Goal: Information Seeking & Learning: Learn about a topic

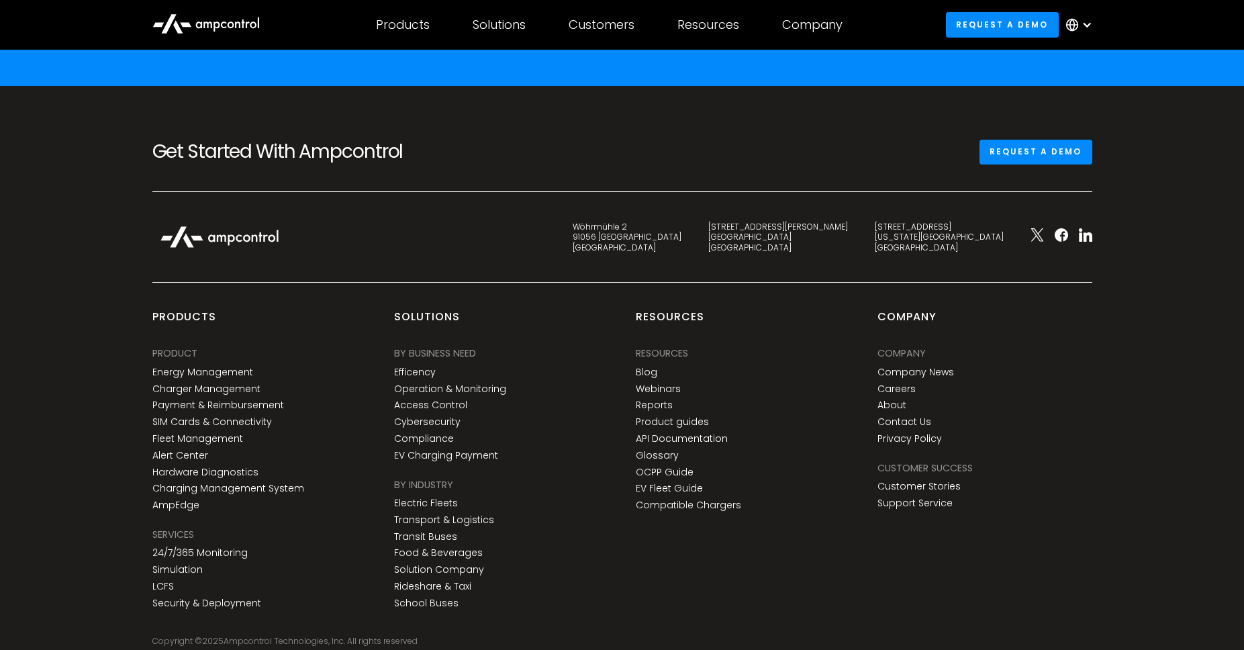
scroll to position [4906, 0]
click at [700, 542] on div "Resources Resources Resources Blog Webinars Reports Product guides API Document…" at bounding box center [743, 461] width 242 height 305
click at [895, 401] on link "About" at bounding box center [891, 404] width 29 height 11
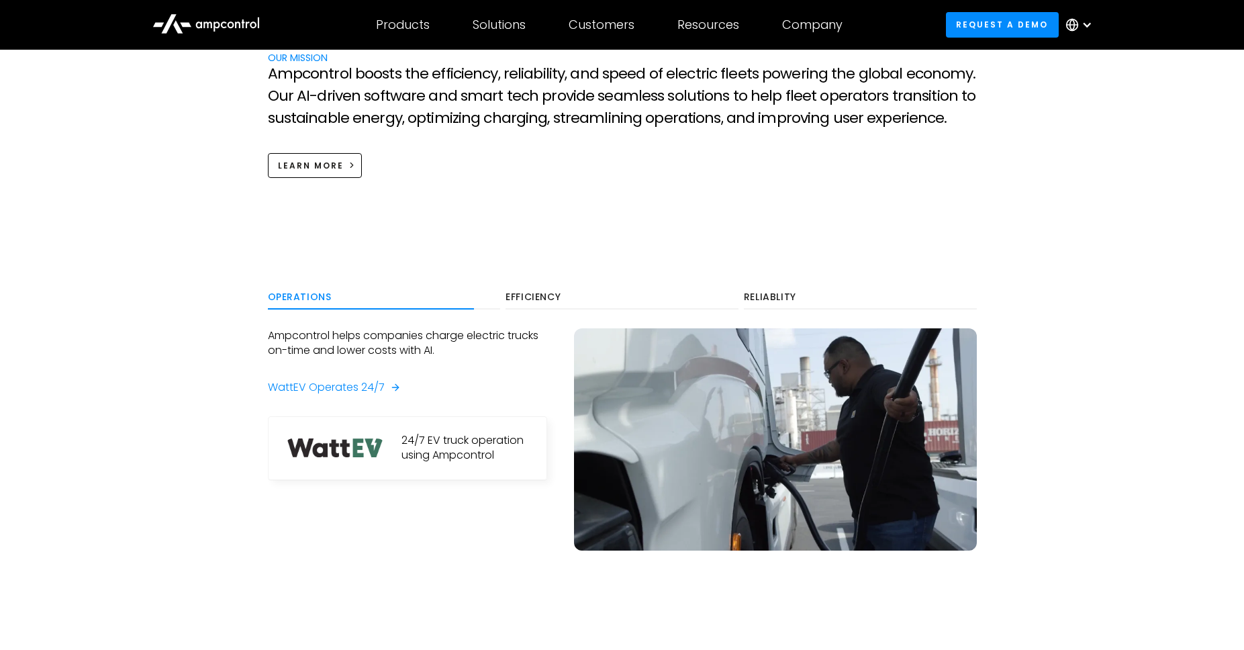
scroll to position [724, 0]
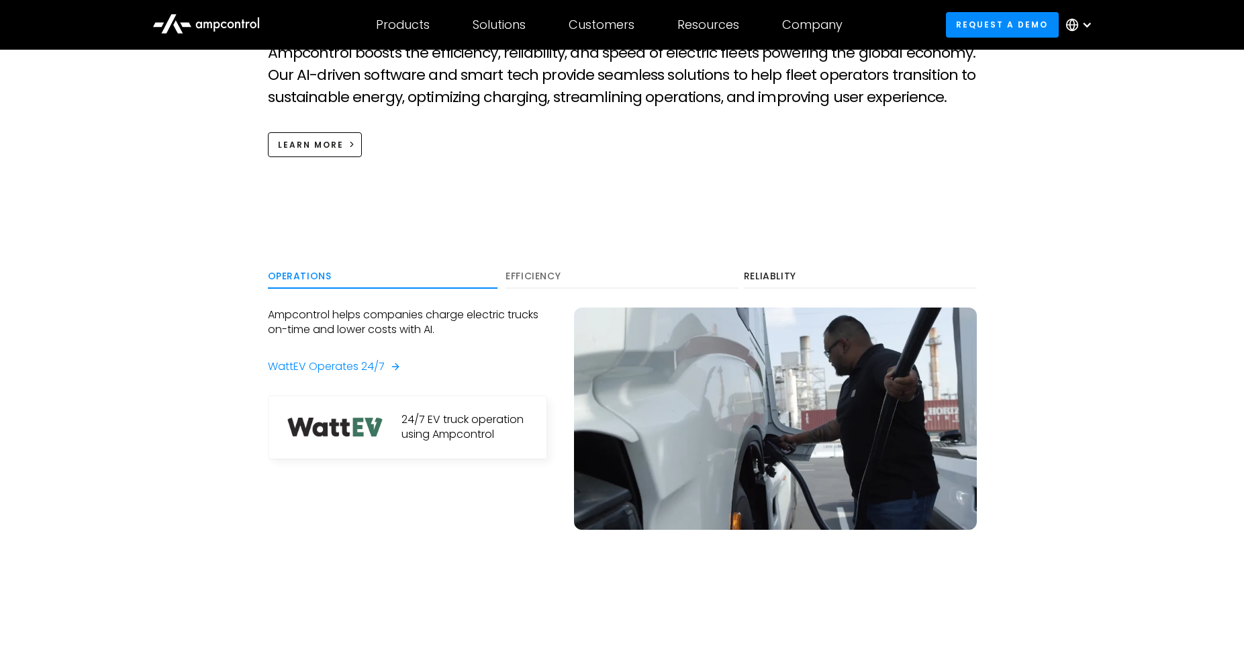
click at [521, 267] on link "Efficiency" at bounding box center [621, 276] width 233 height 24
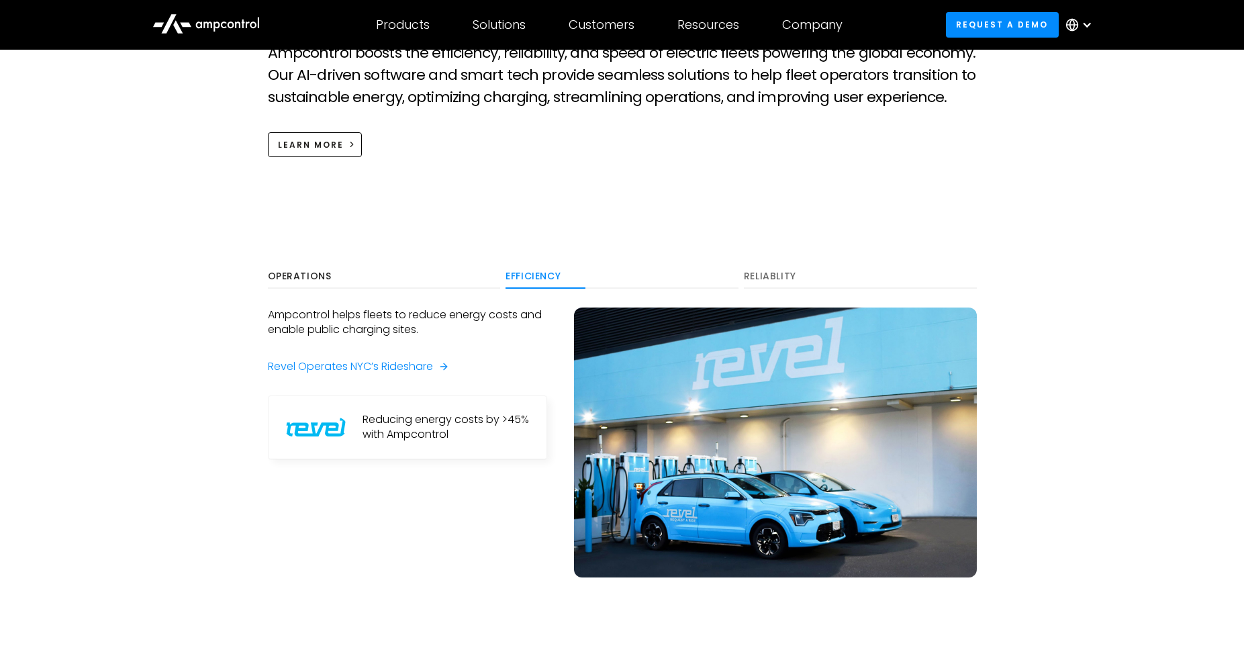
click at [775, 286] on link "Reliablity" at bounding box center [860, 276] width 233 height 24
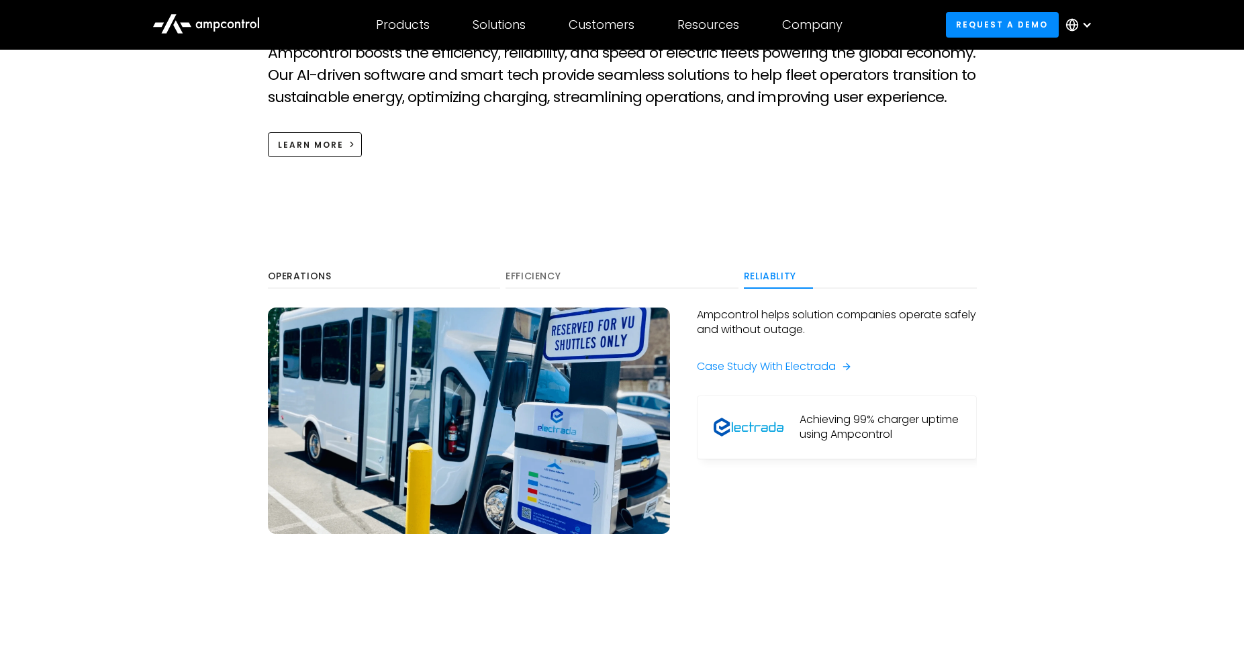
click at [542, 273] on div "Efficiency" at bounding box center [621, 277] width 233 height 12
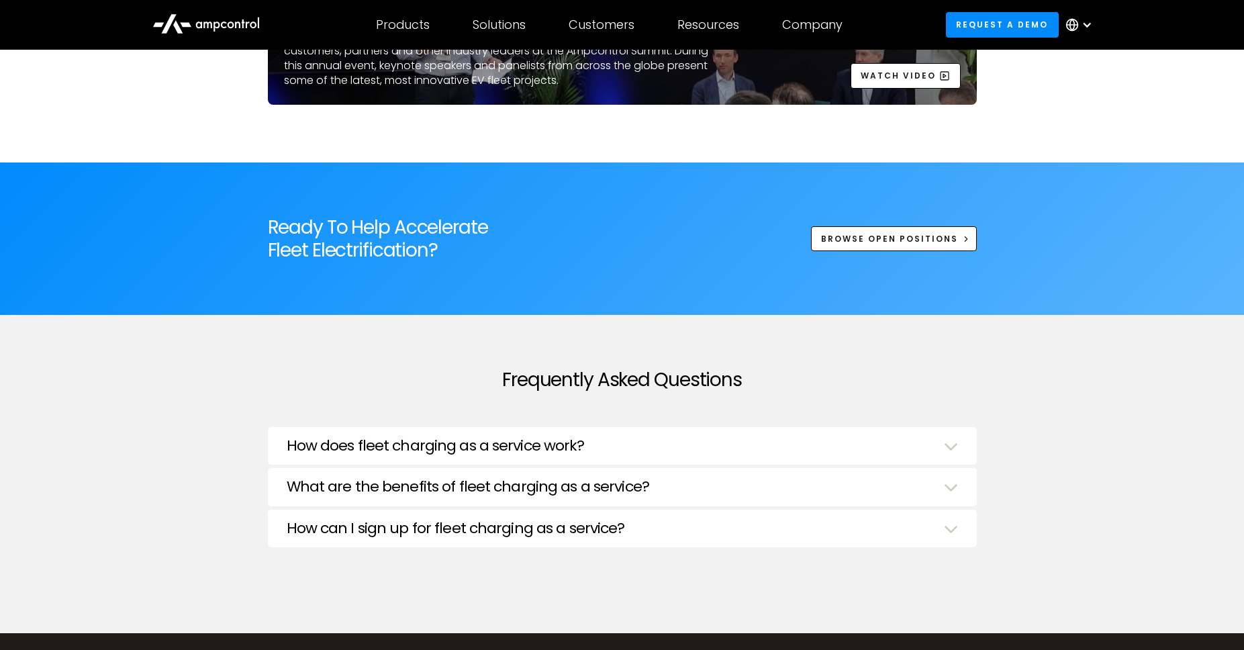
scroll to position [4565, 0]
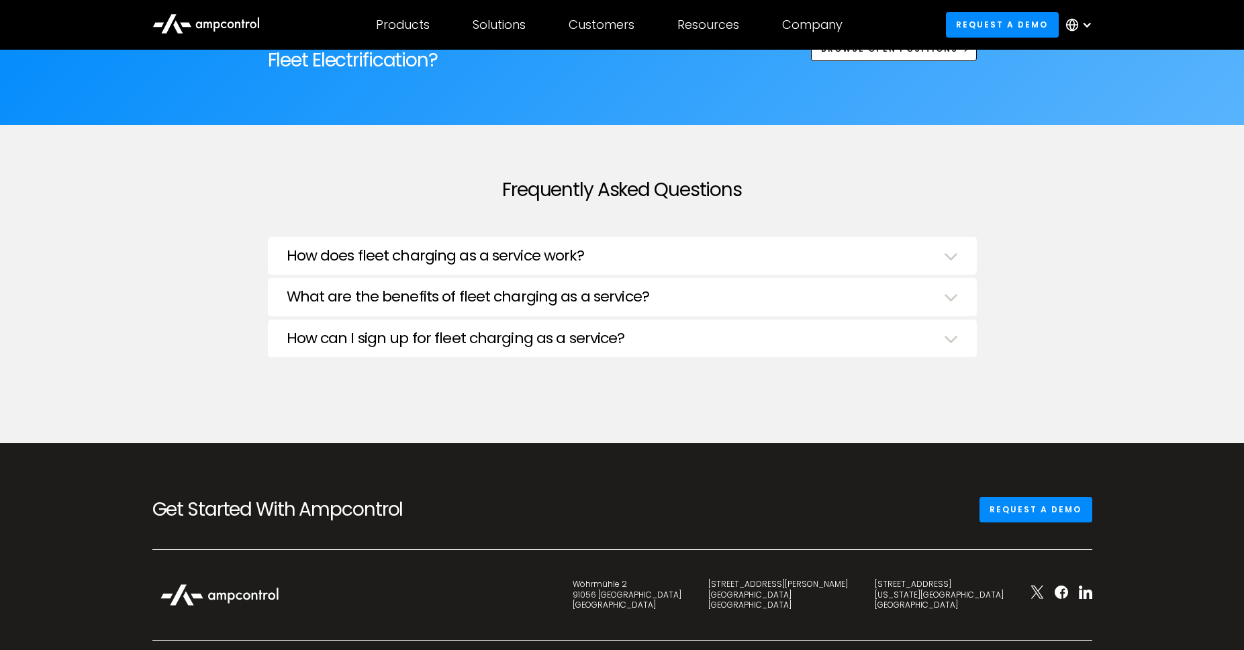
click at [491, 263] on h3 "How does fleet charging as a service work?" at bounding box center [436, 255] width 298 height 17
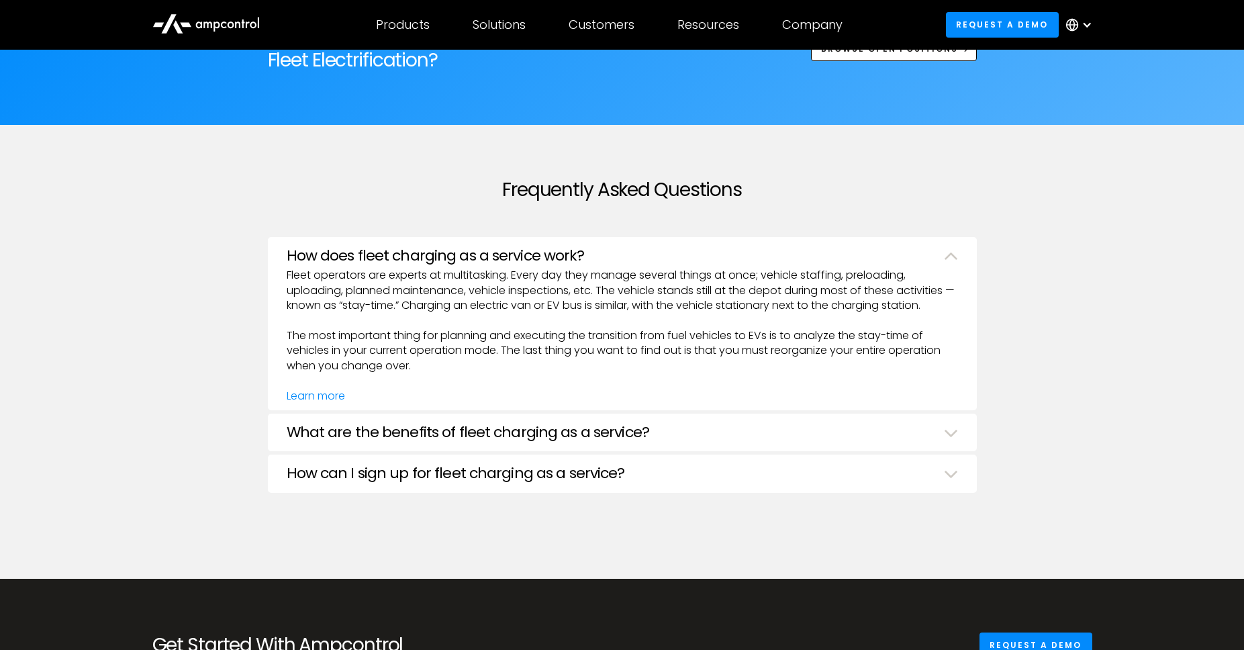
click at [491, 263] on h3 "How does fleet charging as a service work?" at bounding box center [436, 255] width 298 height 17
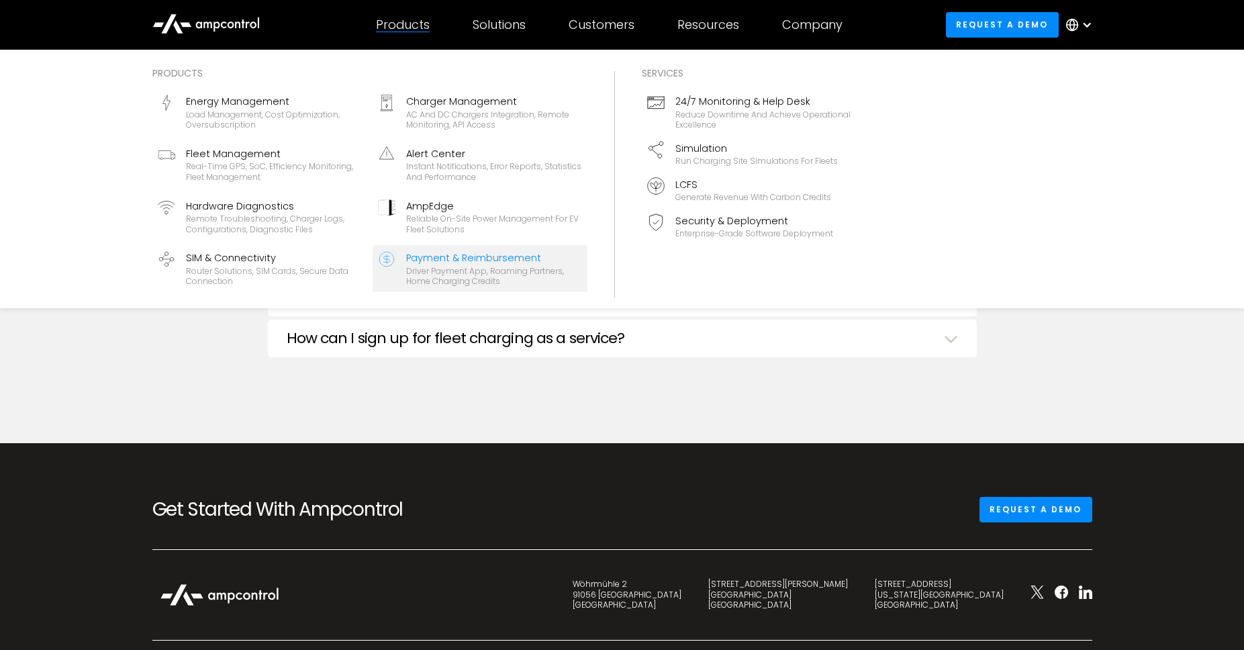
click at [466, 263] on div "Payment & Reimbursement" at bounding box center [494, 257] width 176 height 15
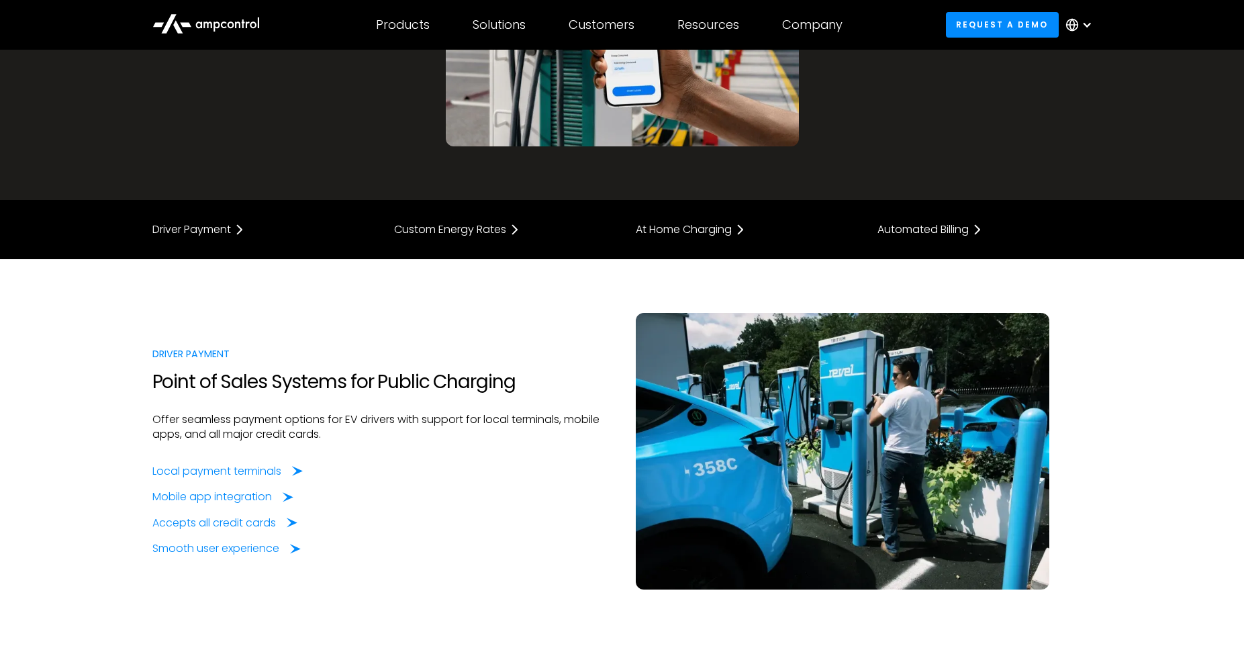
scroll to position [365, 0]
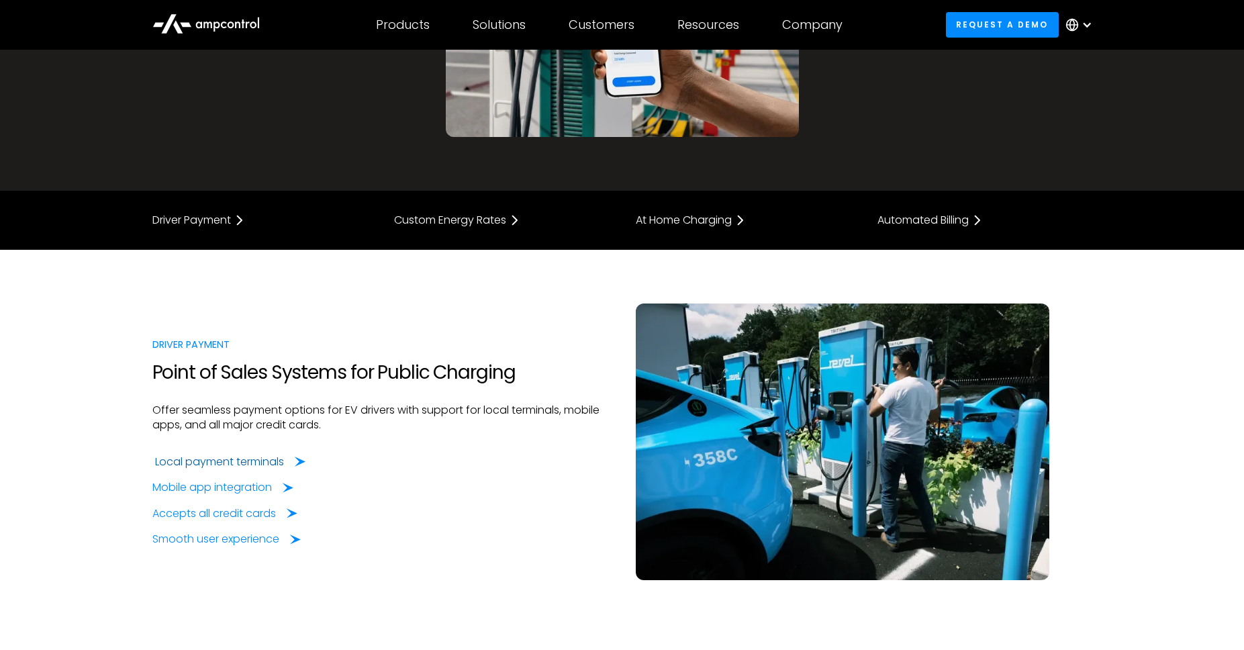
click at [252, 460] on div "Local payment terminals" at bounding box center [219, 461] width 129 height 15
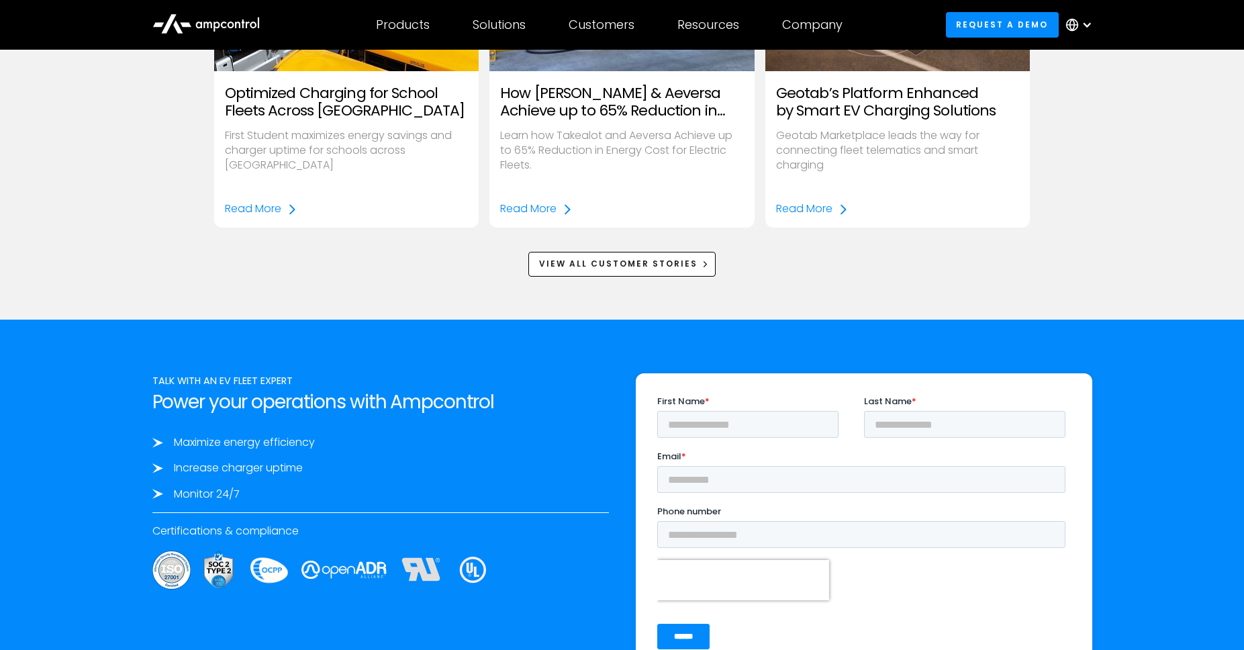
scroll to position [2256, 0]
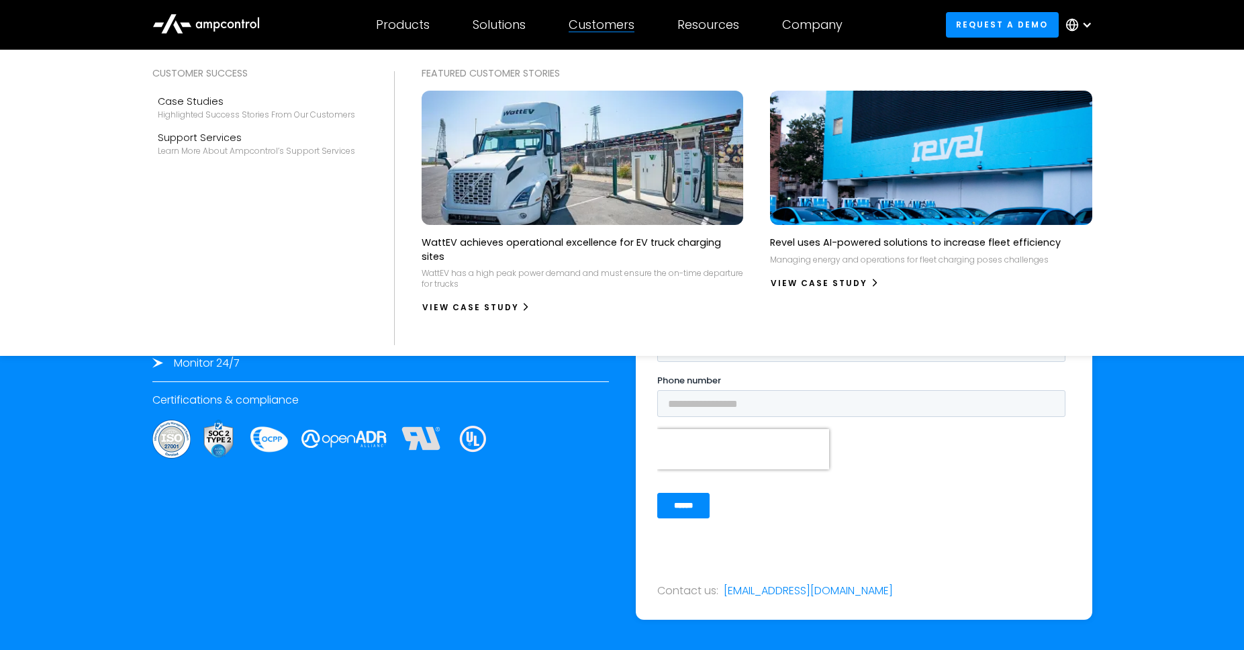
click at [606, 32] on div at bounding box center [602, 32] width 66 height 1
click at [248, 113] on div "Highlighted success stories From Our Customers" at bounding box center [256, 114] width 197 height 11
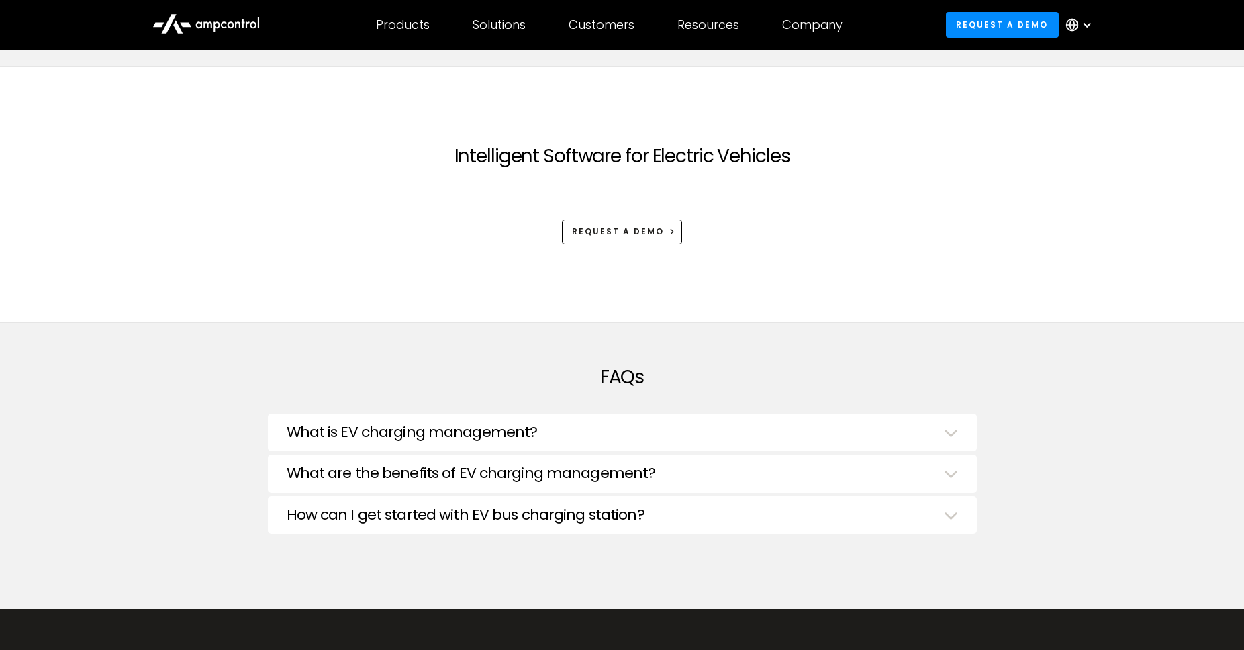
scroll to position [2435, 0]
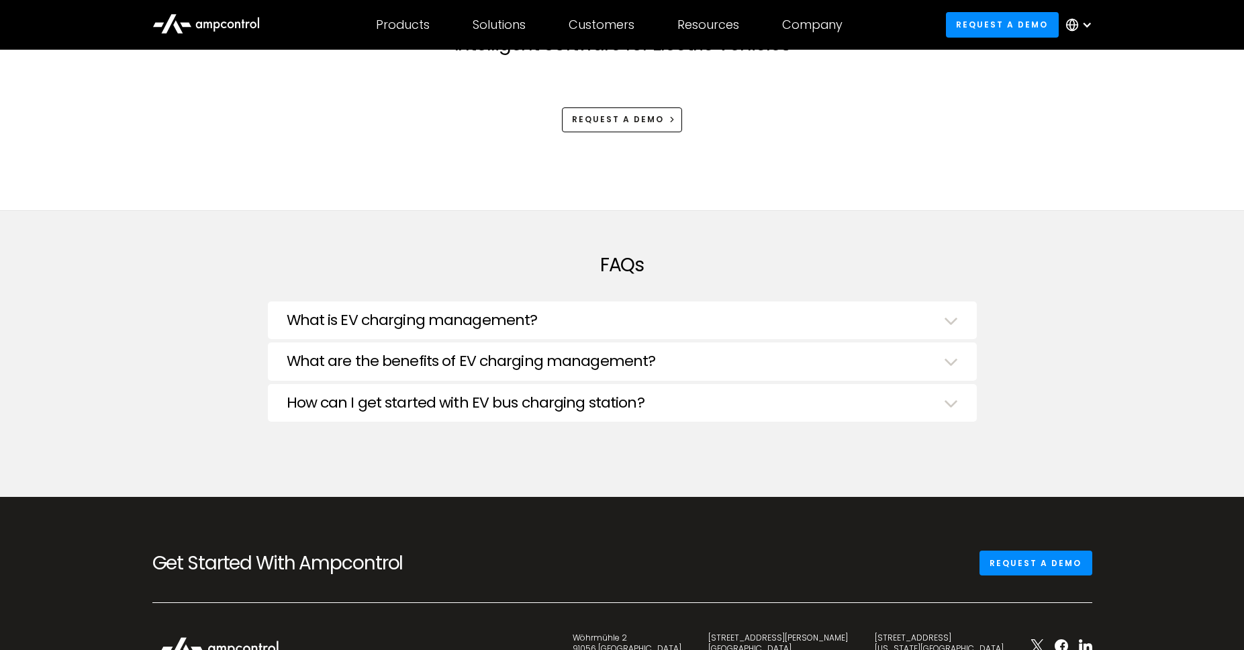
click at [224, 24] on icon at bounding box center [205, 23] width 107 height 32
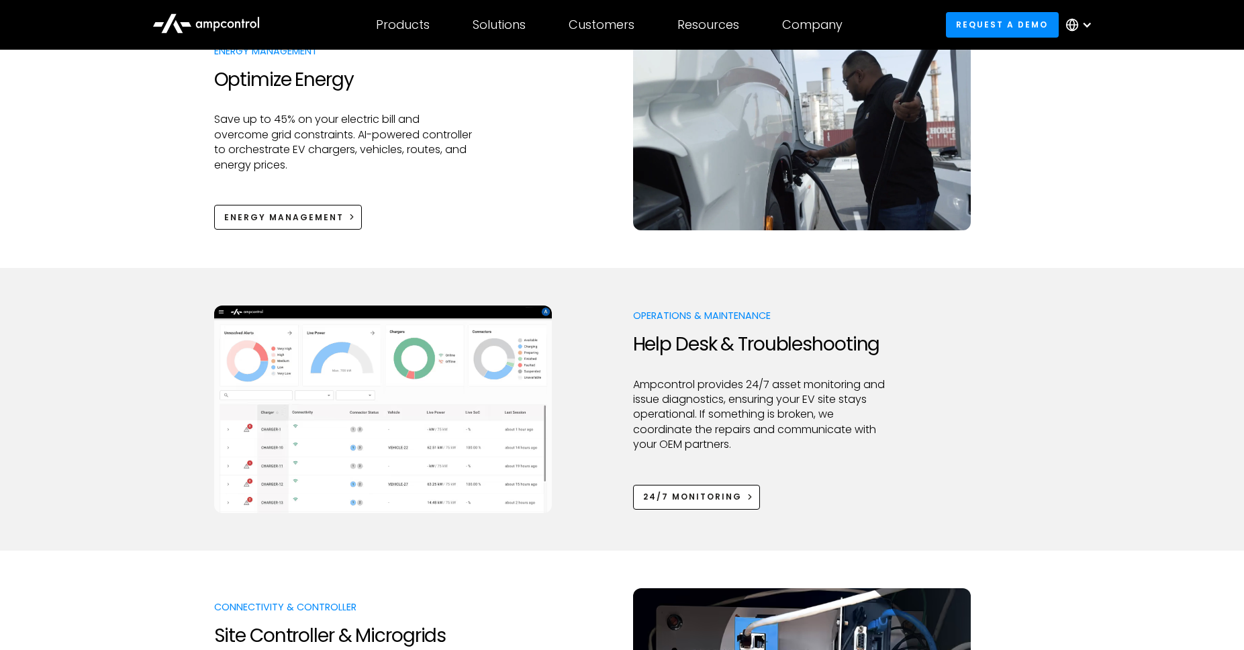
scroll to position [1073, 0]
